Goal: Task Accomplishment & Management: Use online tool/utility

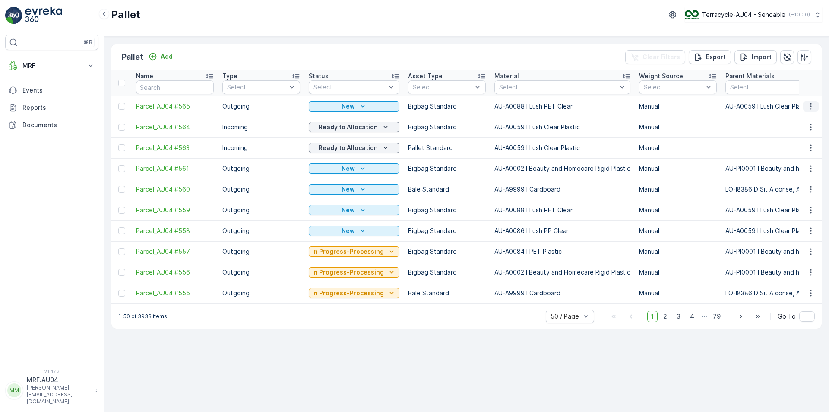
click at [808, 108] on icon "button" at bounding box center [811, 106] width 9 height 9
click at [801, 171] on div "Print QR" at bounding box center [800, 168] width 57 height 12
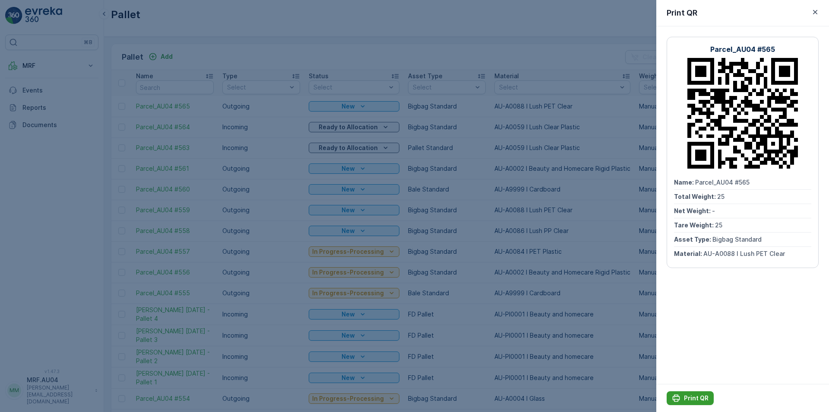
click at [698, 399] on p "Print QR" at bounding box center [696, 397] width 25 height 9
click at [815, 14] on icon "button" at bounding box center [815, 12] width 9 height 9
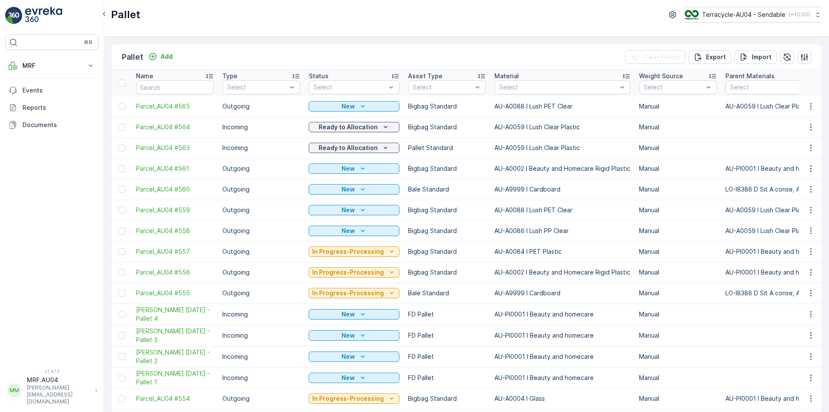
click at [161, 63] on div "Pallet Add Clear Filters Export Import" at bounding box center [466, 57] width 710 height 26
click at [158, 57] on div "Add" at bounding box center [161, 56] width 24 height 9
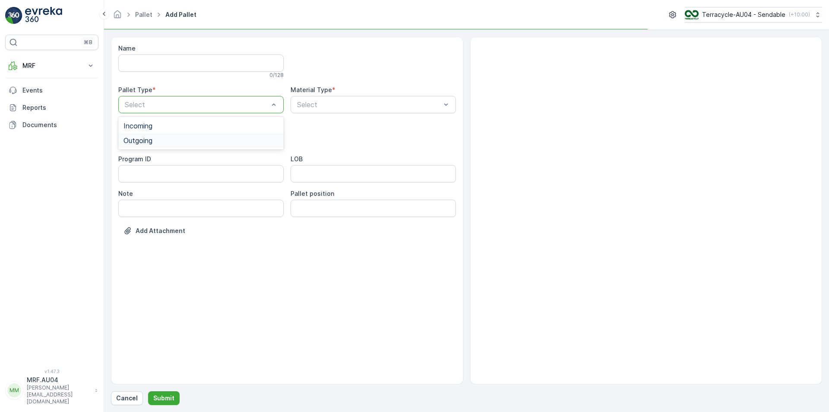
click at [177, 139] on div "Outgoing" at bounding box center [201, 140] width 155 height 8
click at [372, 105] on div at bounding box center [369, 105] width 146 height 8
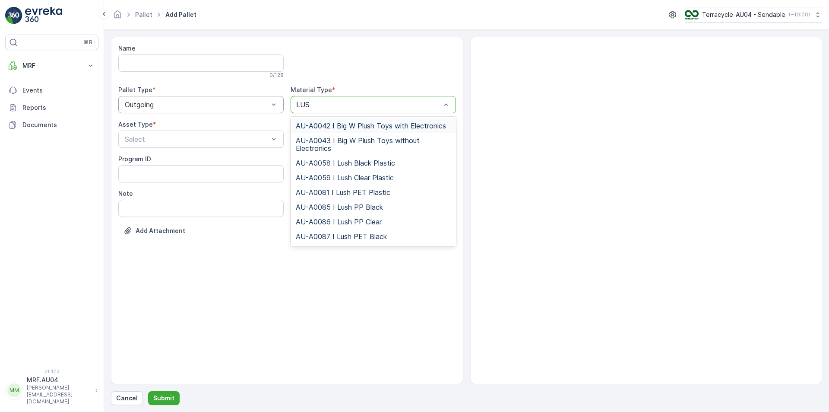
type input "LUSH"
click at [348, 232] on span "AU-A0087 I Lush PET Black" at bounding box center [341, 236] width 91 height 8
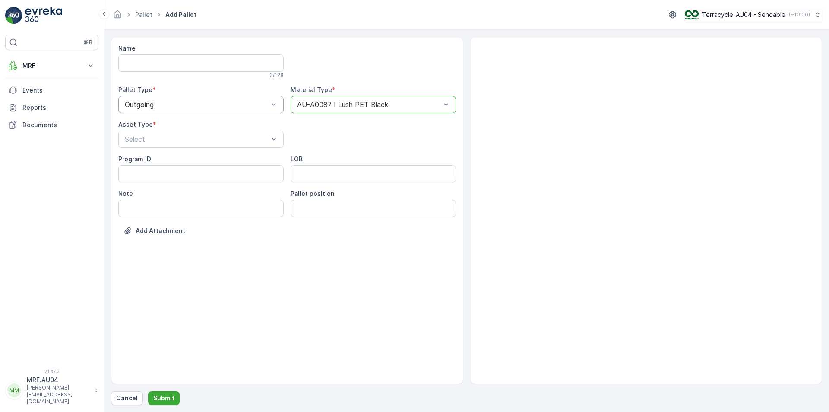
drag, startPoint x: 146, startPoint y: 136, endPoint x: 140, endPoint y: 151, distance: 15.3
click at [146, 137] on div at bounding box center [197, 139] width 146 height 8
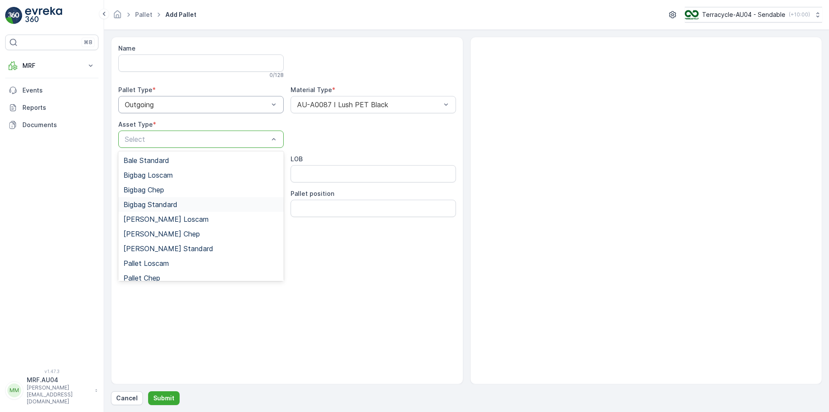
click at [140, 209] on div "Bigbag Standard" at bounding box center [200, 204] width 165 height 15
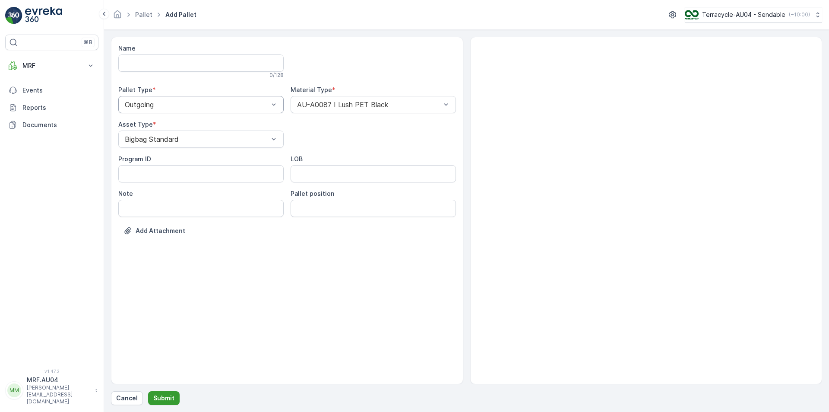
click at [163, 403] on button "Submit" at bounding box center [164, 398] width 32 height 14
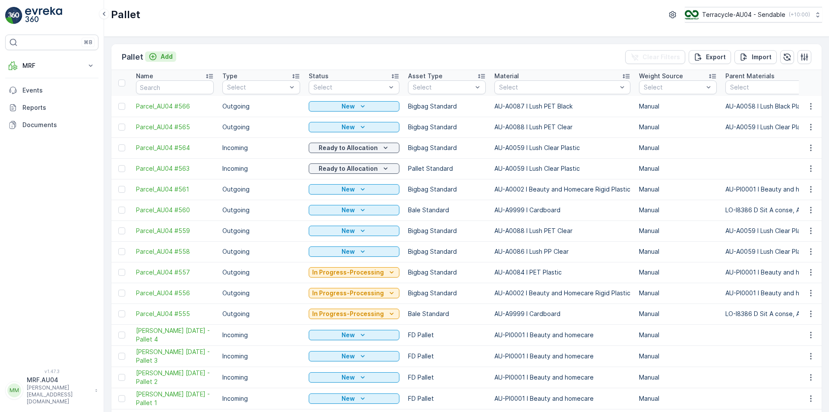
click at [160, 51] on button "Add" at bounding box center [160, 56] width 31 height 10
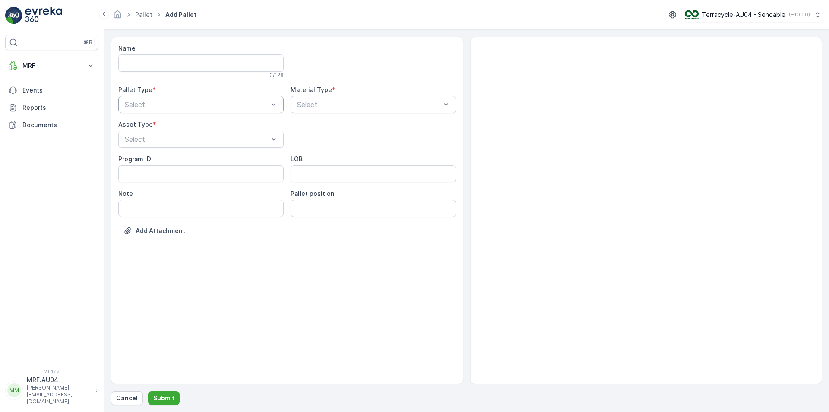
click at [224, 105] on div at bounding box center [197, 105] width 146 height 8
click at [186, 146] on div "Outgoing" at bounding box center [200, 140] width 165 height 15
click at [319, 103] on div at bounding box center [369, 105] width 146 height 8
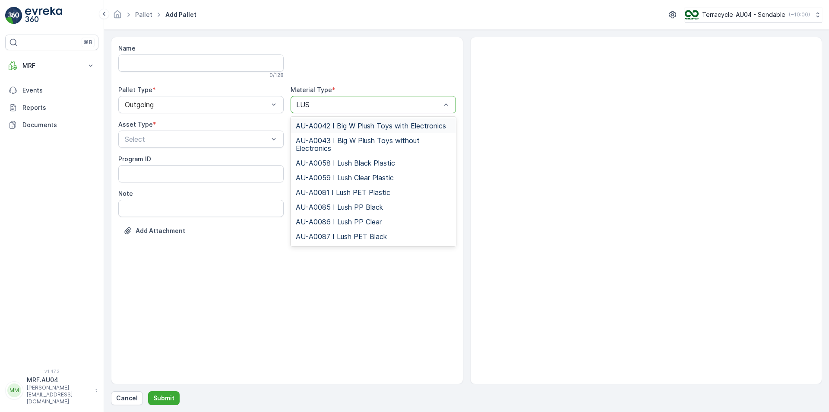
type input "LUSH"
click at [340, 209] on span "AU-A0085 I Lush PP Black" at bounding box center [339, 207] width 87 height 8
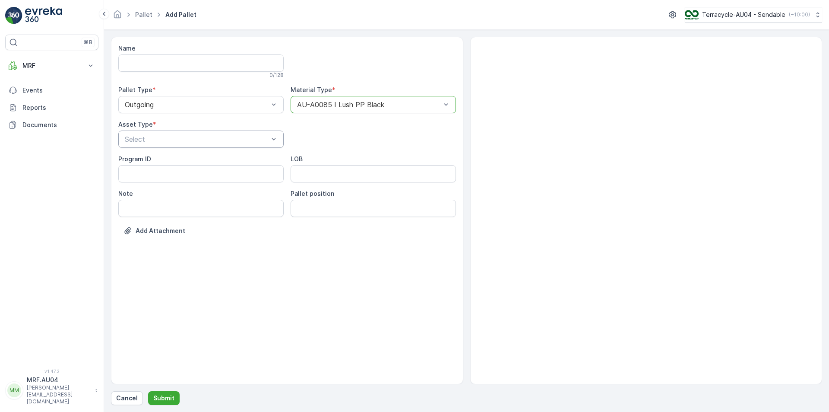
click at [199, 136] on div at bounding box center [197, 139] width 146 height 8
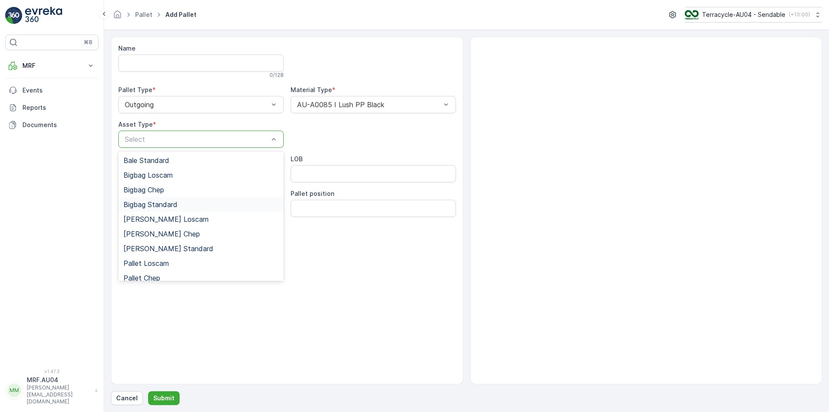
click at [157, 203] on span "Bigbag Standard" at bounding box center [151, 204] width 54 height 8
click at [173, 147] on div "Bigbag Standard" at bounding box center [200, 138] width 165 height 17
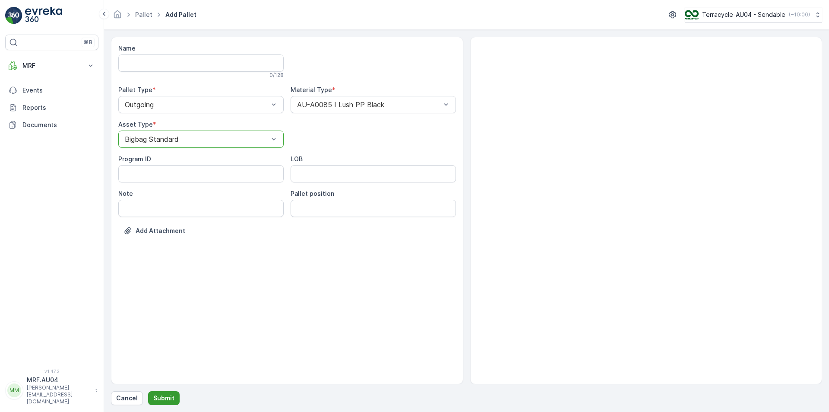
click at [160, 392] on button "Submit" at bounding box center [164, 398] width 32 height 14
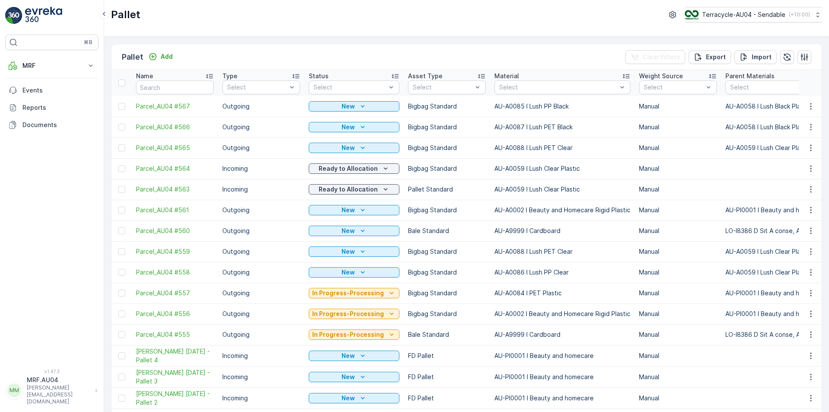
click at [121, 132] on td at bounding box center [121, 127] width 20 height 21
click at [123, 126] on div at bounding box center [121, 127] width 7 height 7
click at [118, 124] on input "checkbox" at bounding box center [118, 124] width 0 height 0
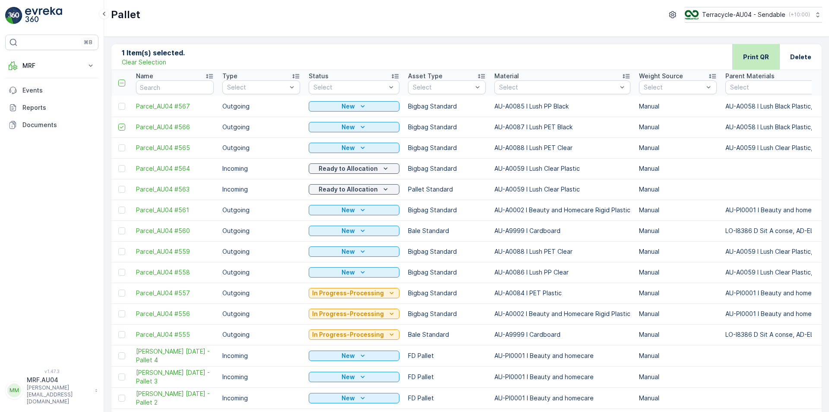
click at [749, 58] on p "Print QR" at bounding box center [756, 57] width 26 height 9
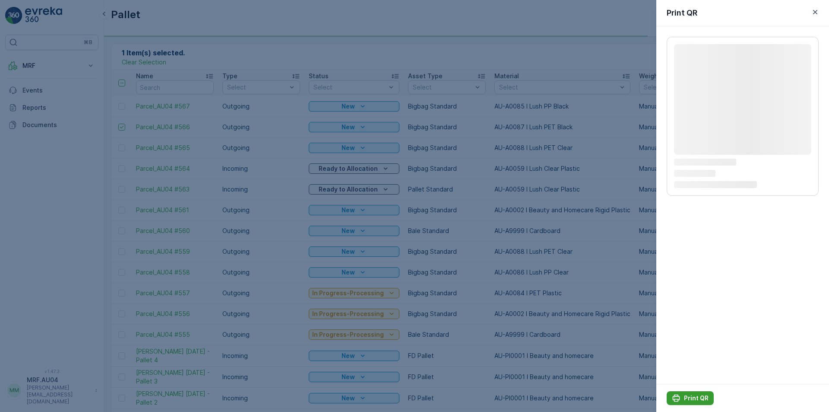
click at [680, 395] on icon "Print QR" at bounding box center [676, 397] width 9 height 9
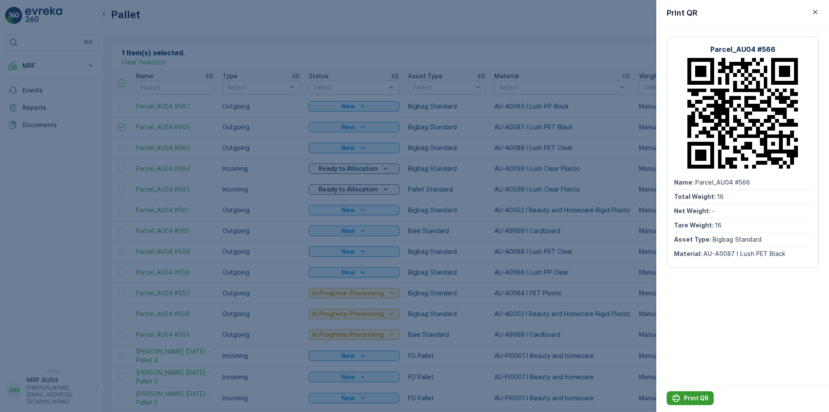
click at [700, 394] on p "Print QR" at bounding box center [696, 397] width 25 height 9
click at [815, 10] on icon "button" at bounding box center [815, 12] width 9 height 9
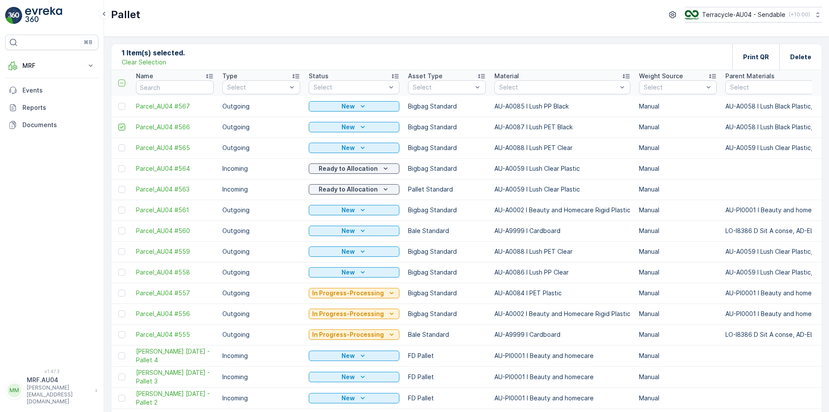
click at [120, 130] on icon at bounding box center [122, 127] width 6 height 6
click at [118, 124] on input "checkbox" at bounding box center [118, 124] width 0 height 0
click at [119, 108] on div at bounding box center [121, 106] width 7 height 7
click at [118, 103] on input "checkbox" at bounding box center [118, 103] width 0 height 0
click at [735, 46] on div "Print QR" at bounding box center [755, 56] width 47 height 25
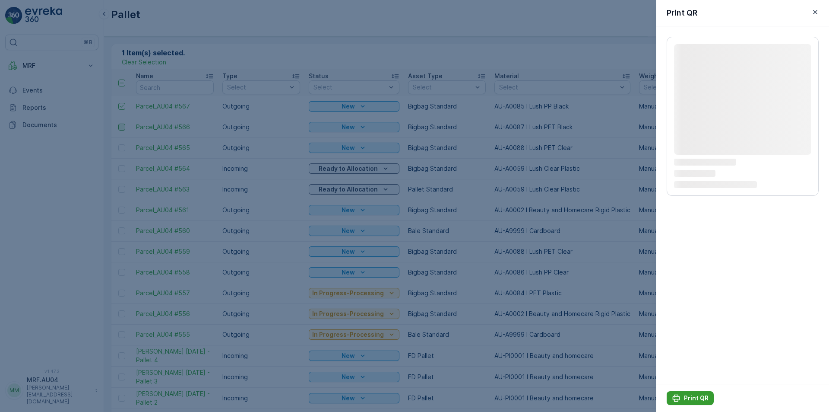
click at [692, 393] on button "Print QR" at bounding box center [690, 398] width 47 height 14
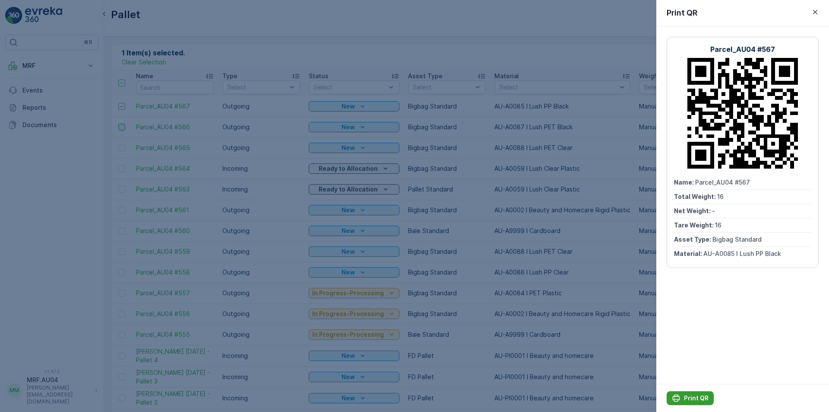
click at [684, 397] on p "Print QR" at bounding box center [696, 397] width 25 height 9
click at [819, 10] on icon "button" at bounding box center [815, 12] width 9 height 9
